Goal: Task Accomplishment & Management: Manage account settings

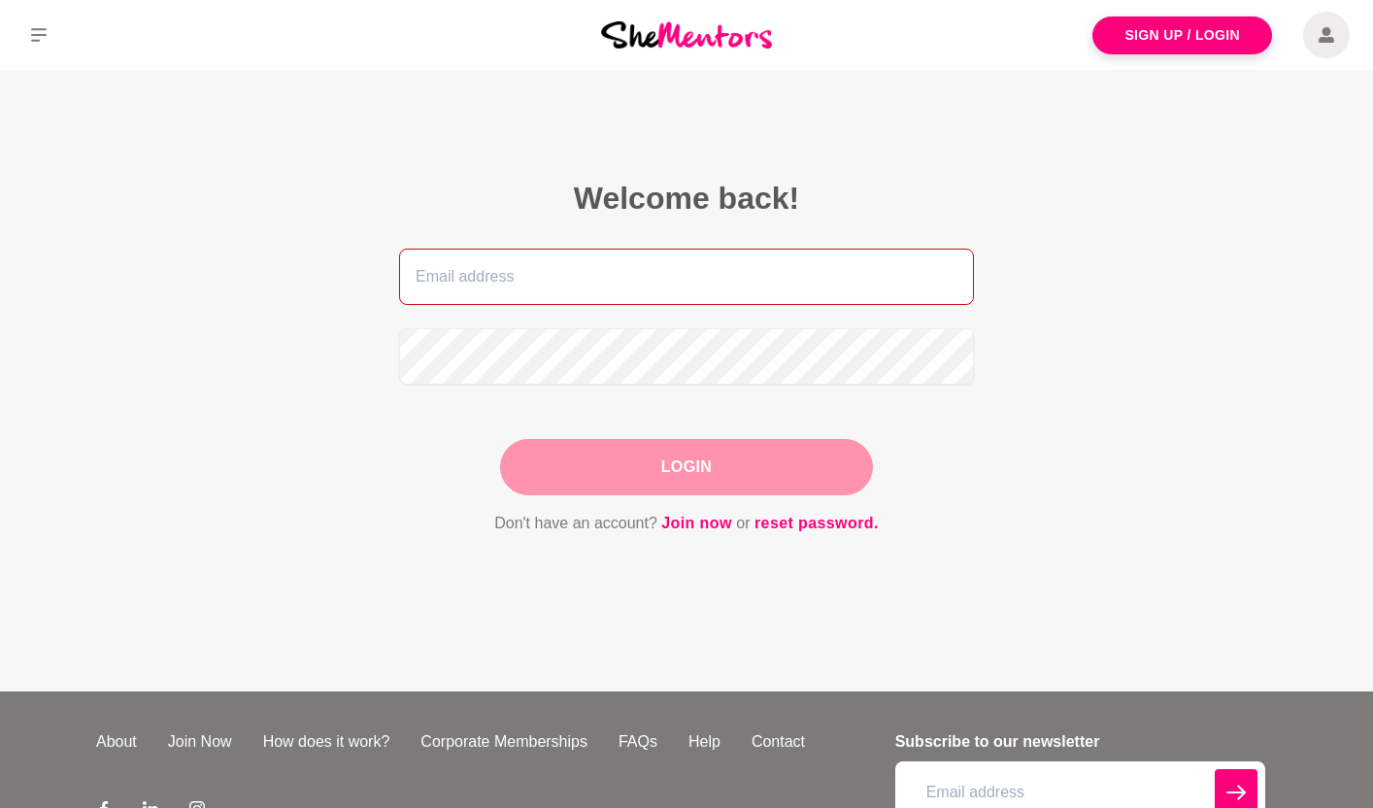
click at [494, 293] on input "email" at bounding box center [686, 277] width 575 height 56
type input "[PERSON_NAME][EMAIL_ADDRESS][DOMAIN_NAME]"
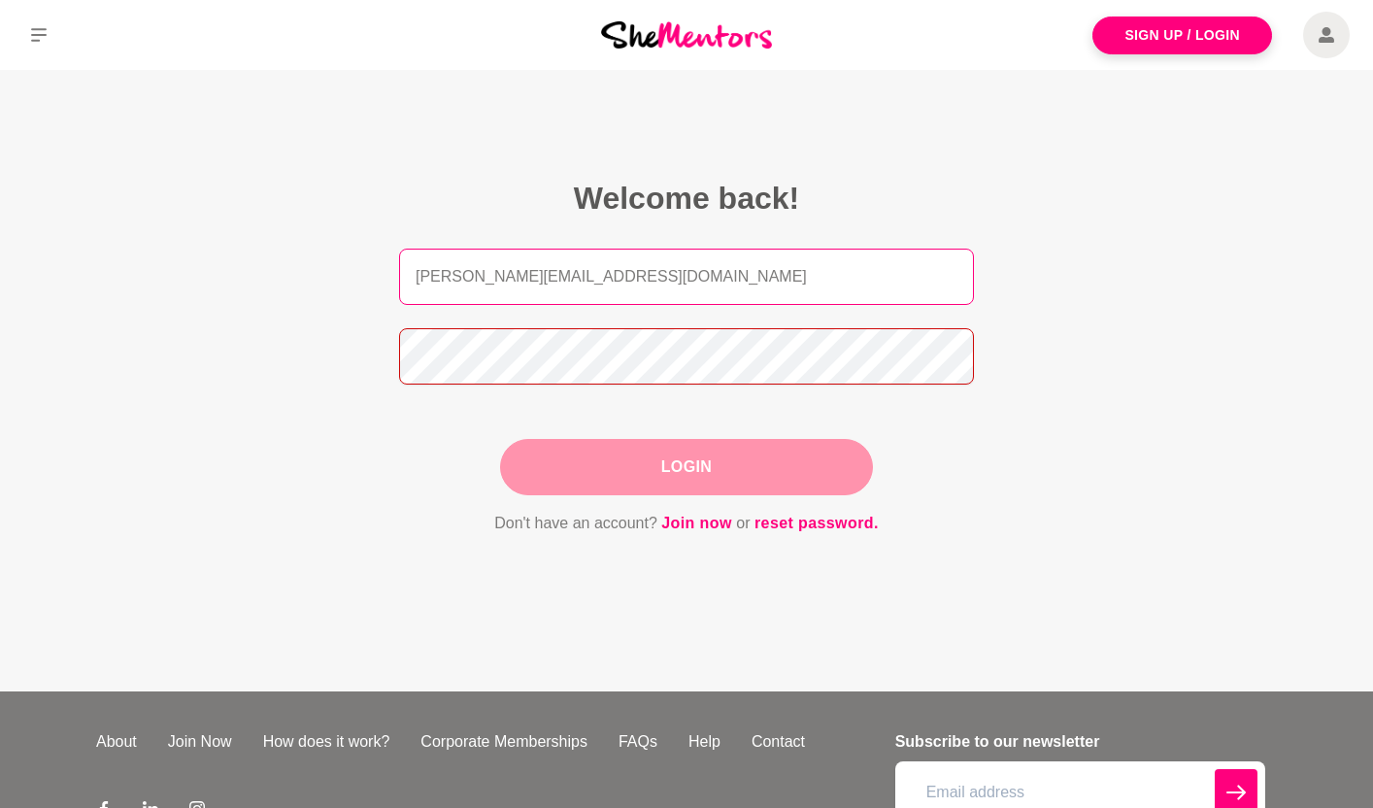
click at [500, 439] on button "Login" at bounding box center [686, 467] width 373 height 56
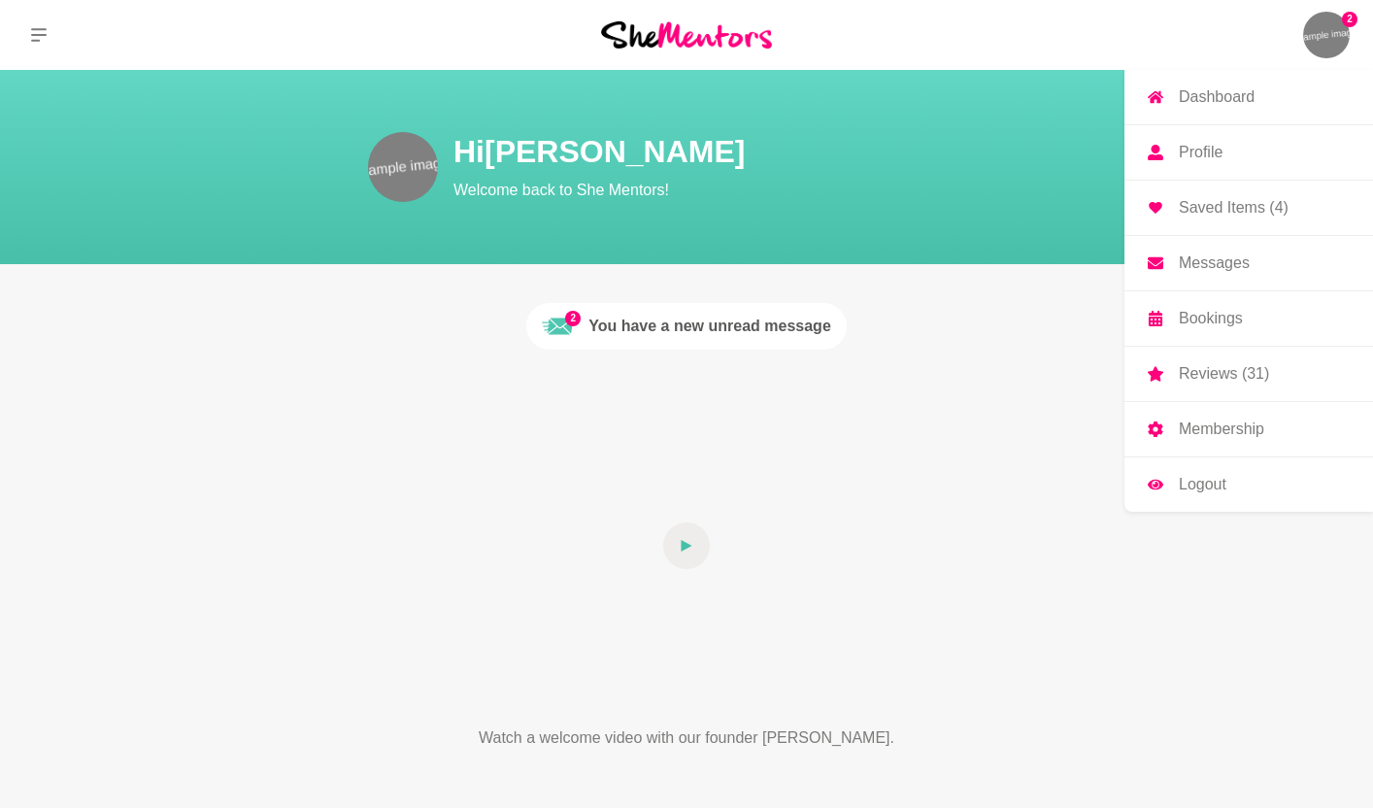
click at [1205, 322] on p "Bookings" at bounding box center [1211, 319] width 64 height 16
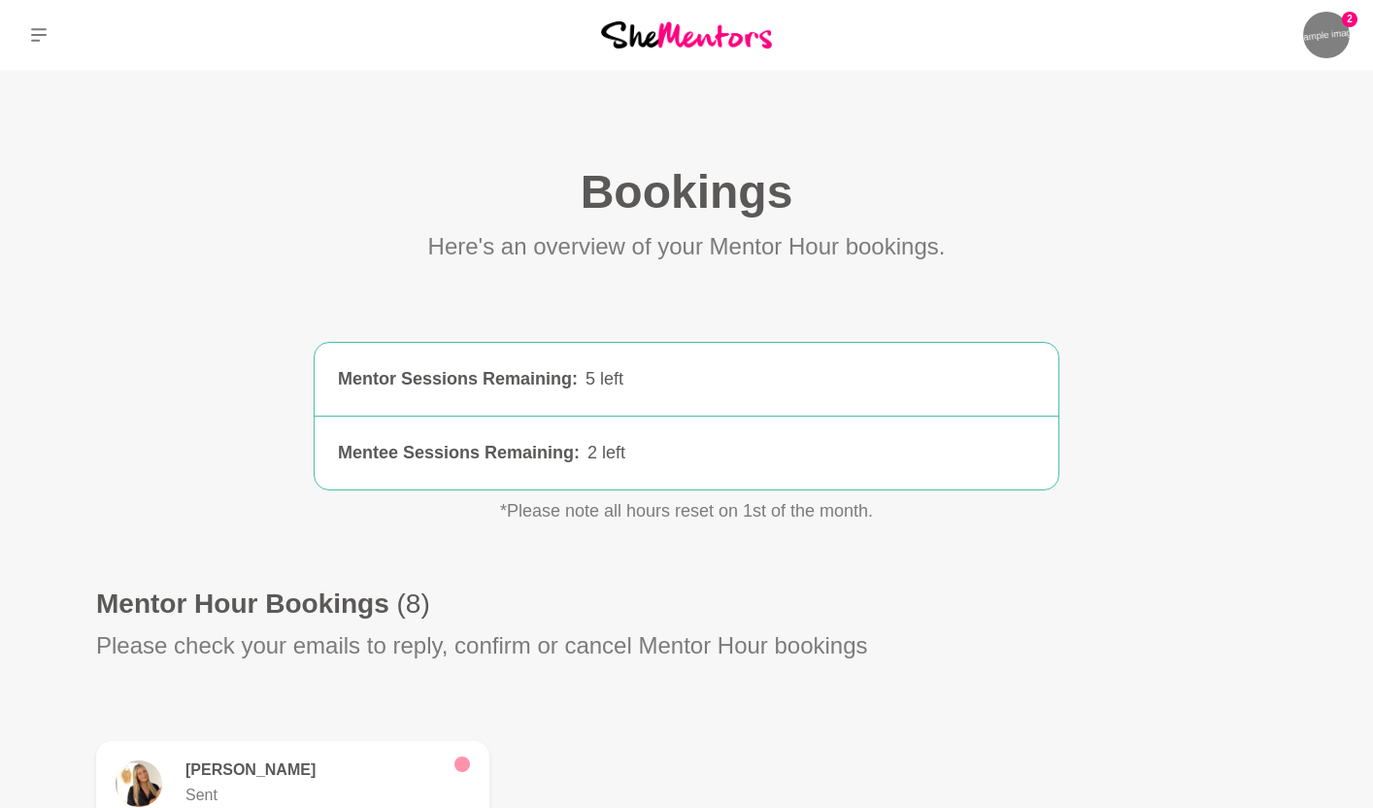
click at [981, 180] on div "Bookings (0)" at bounding box center [686, 192] width 1181 height 58
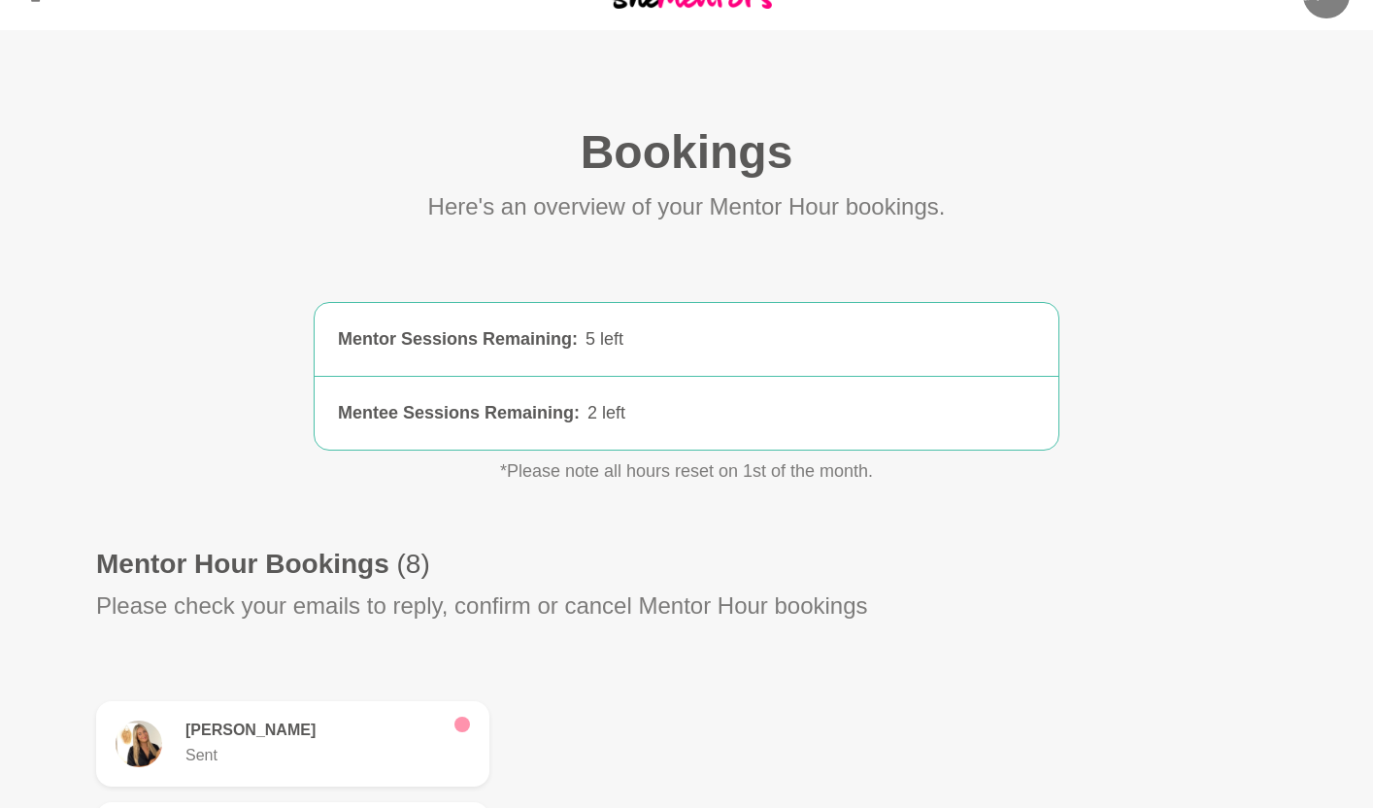
scroll to position [41, 0]
